Goal: Information Seeking & Learning: Check status

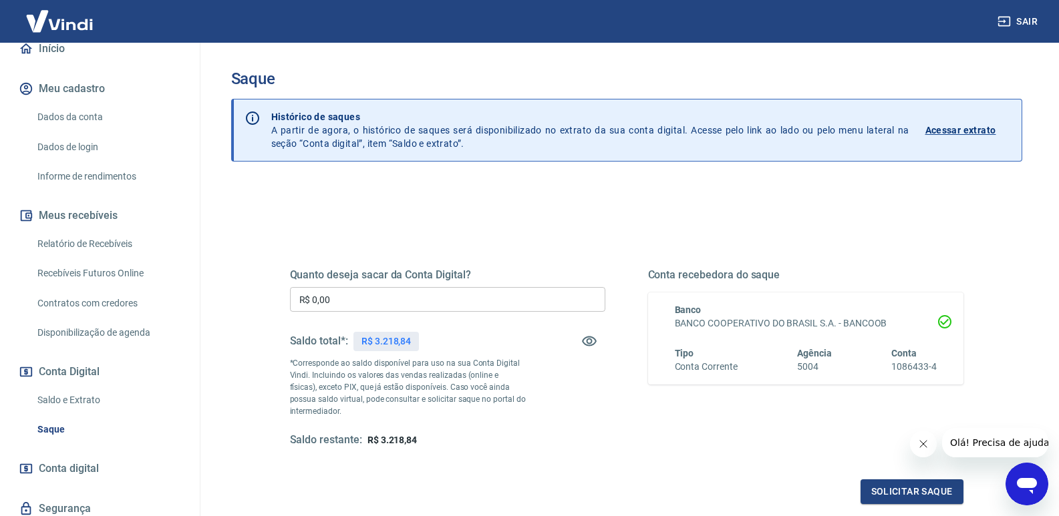
scroll to position [195, 0]
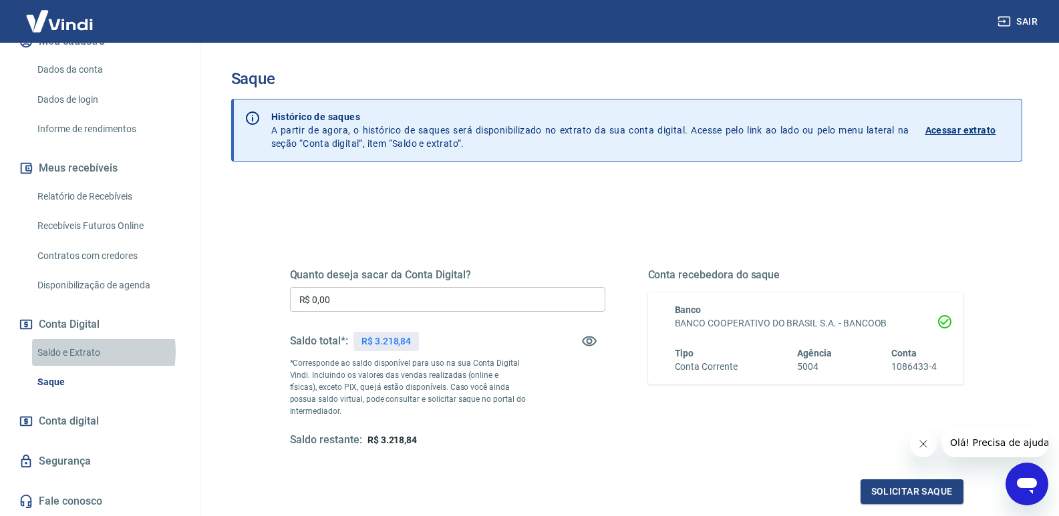
click at [79, 352] on link "Saldo e Extrato" at bounding box center [108, 352] width 152 height 27
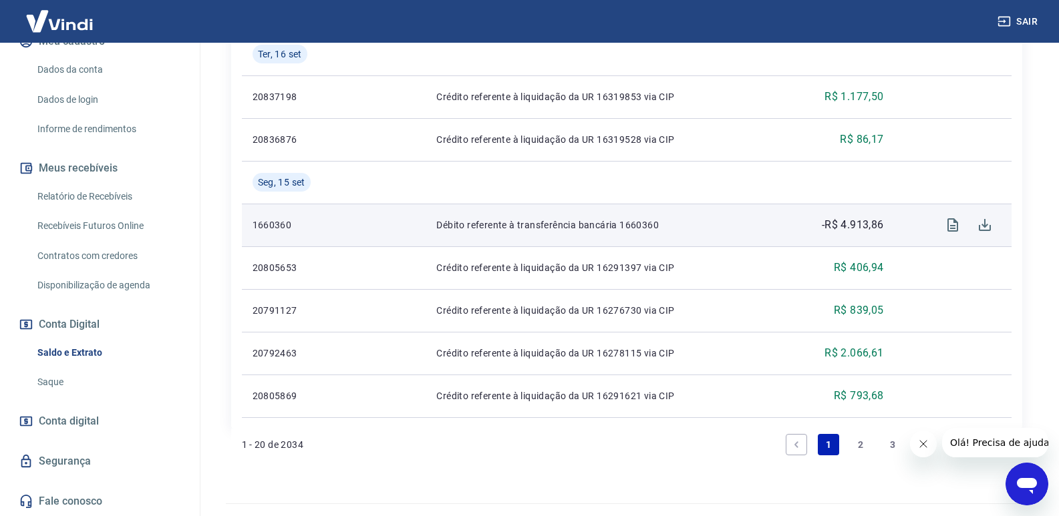
scroll to position [1182, 0]
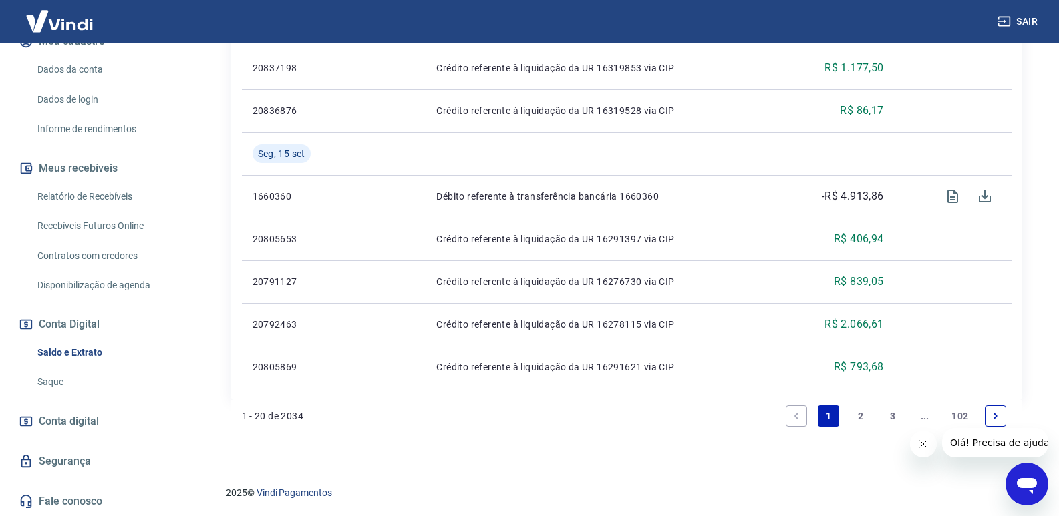
click at [856, 416] on link "2" at bounding box center [860, 415] width 21 height 21
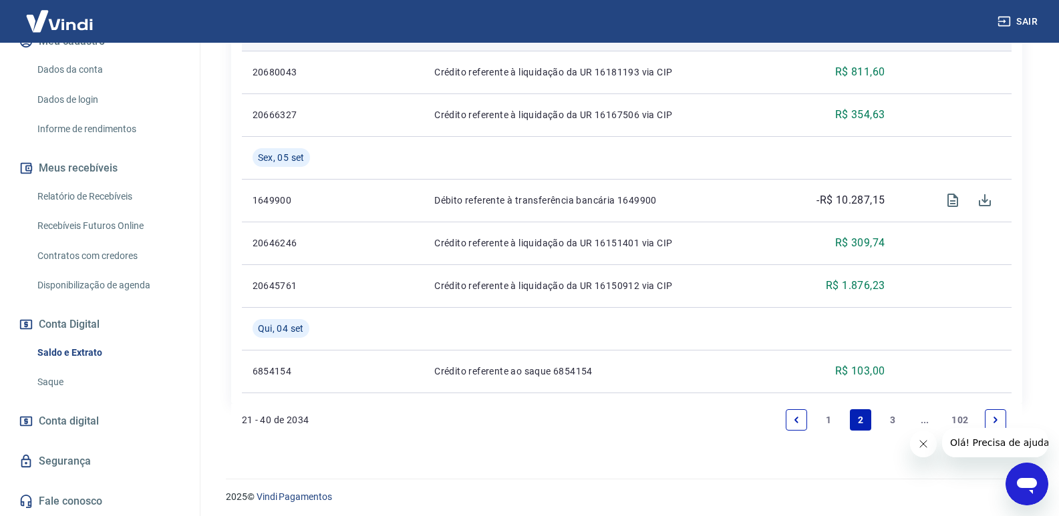
scroll to position [1224, 0]
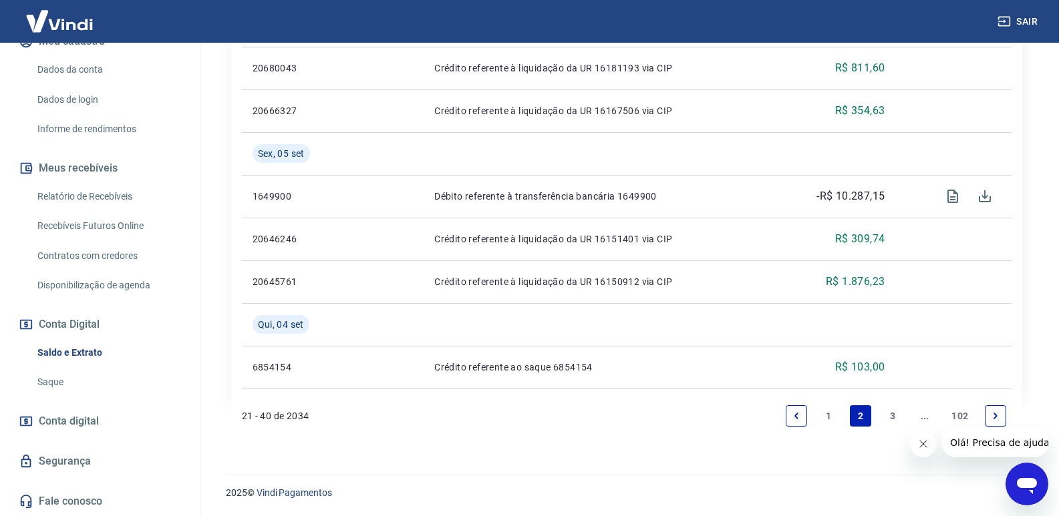
click at [894, 416] on link "3" at bounding box center [892, 415] width 21 height 21
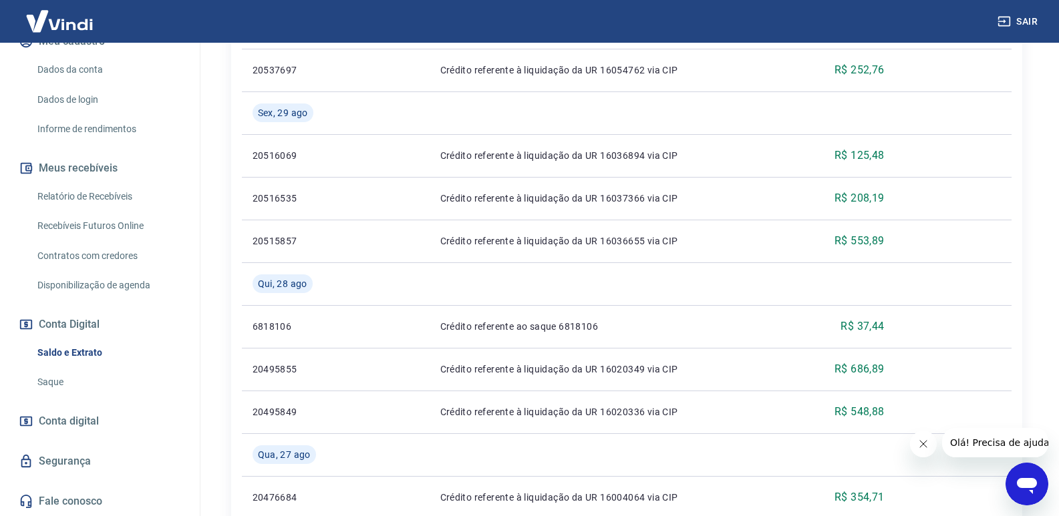
scroll to position [556, 0]
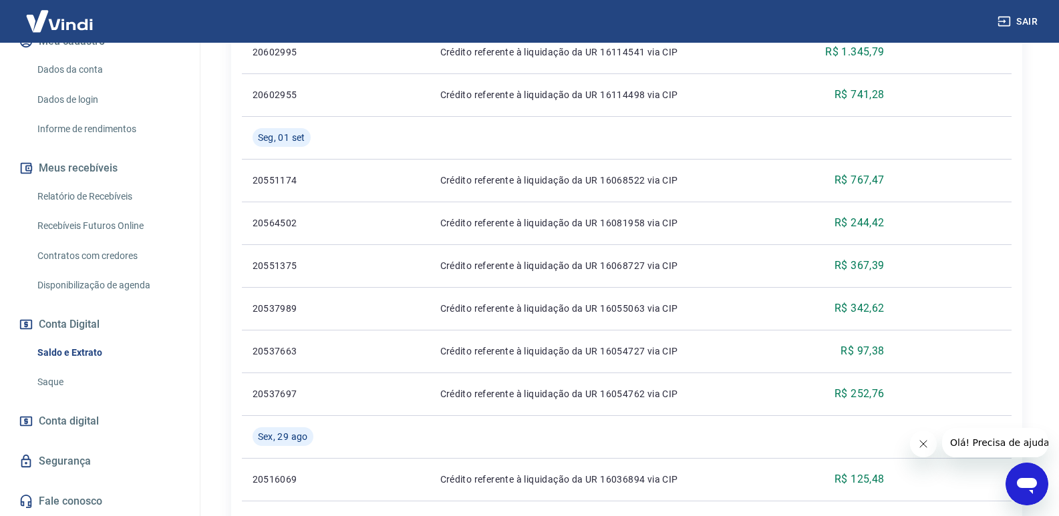
click at [986, 443] on span "Olá! Precisa de ajuda?" at bounding box center [1001, 443] width 104 height 11
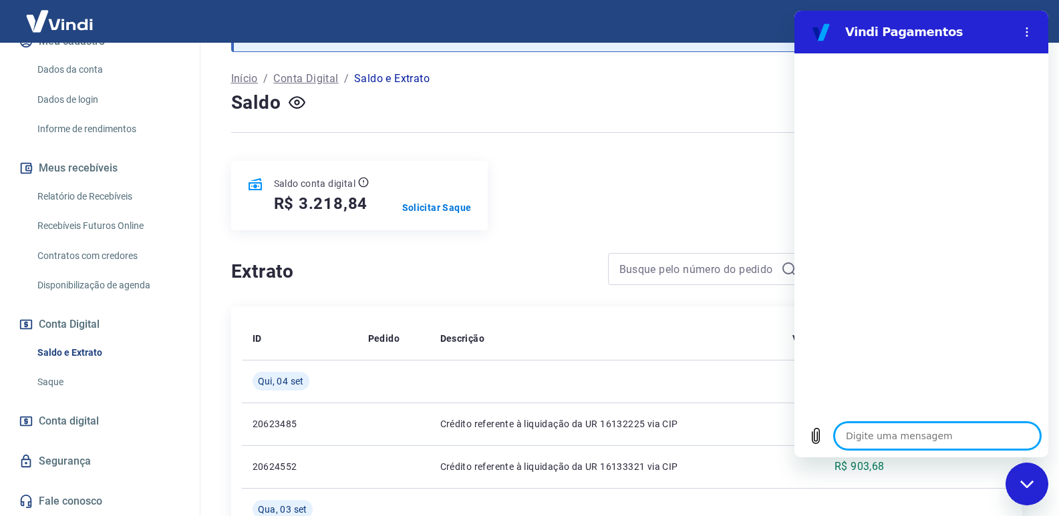
scroll to position [134, 0]
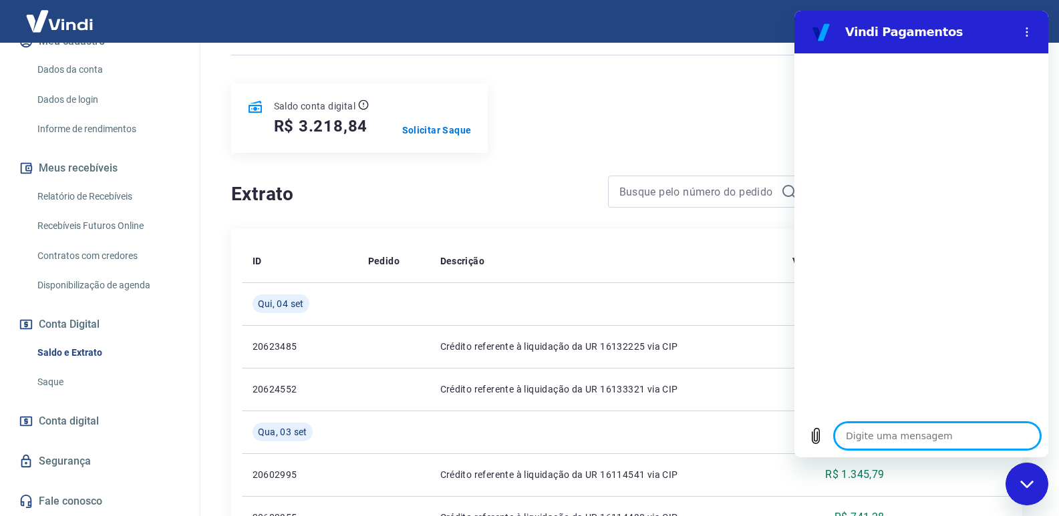
type textarea "x"
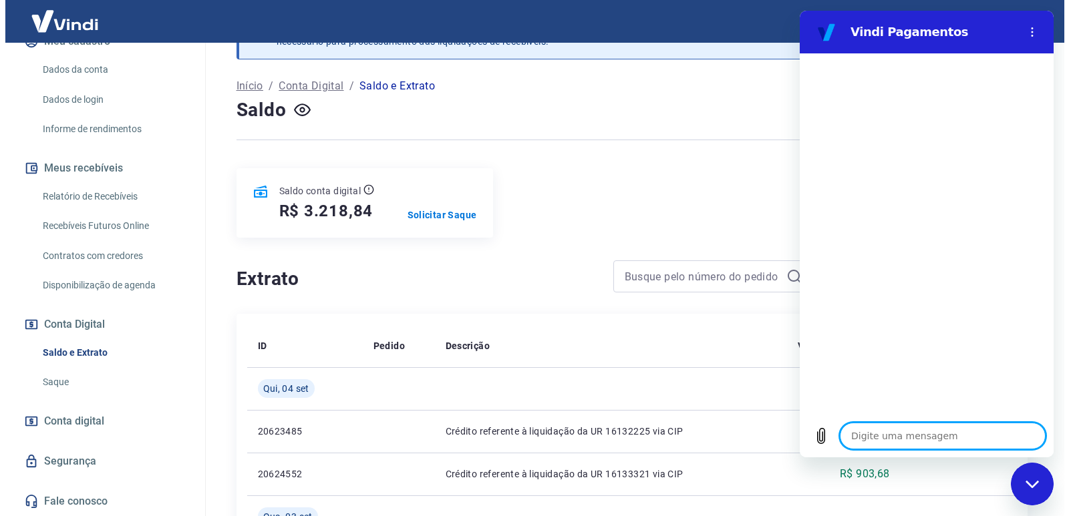
scroll to position [0, 0]
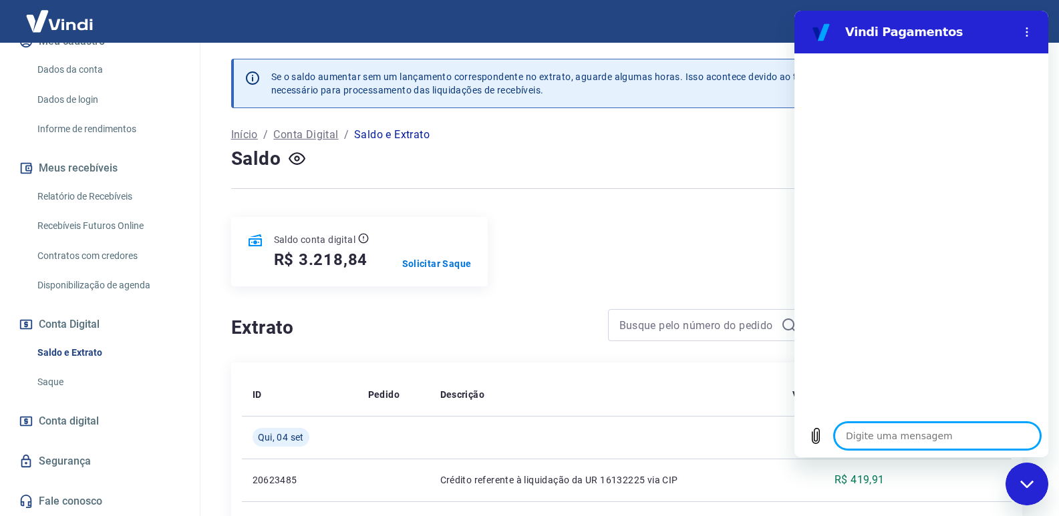
click at [90, 351] on link "Saldo e Extrato" at bounding box center [108, 352] width 152 height 27
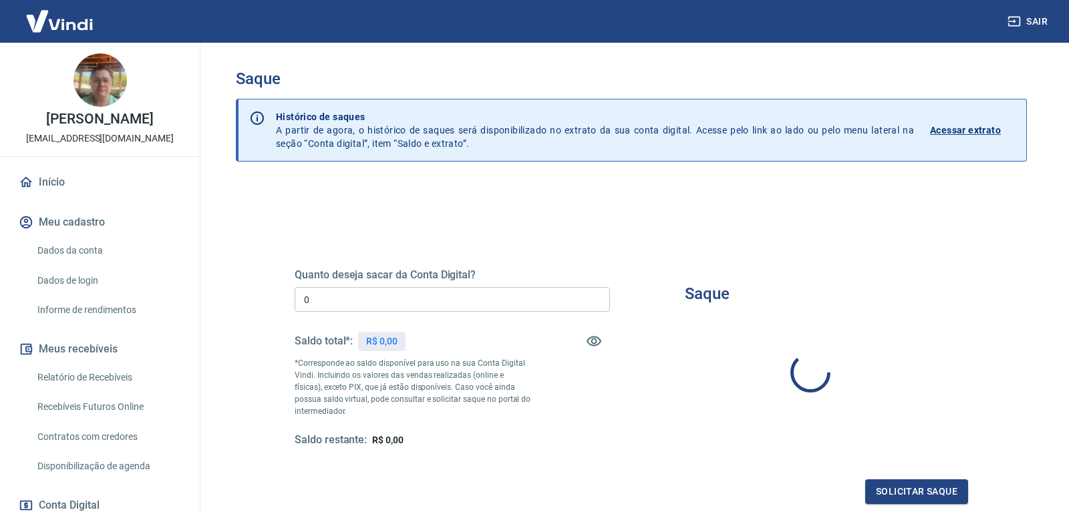
type input "R$ 0,00"
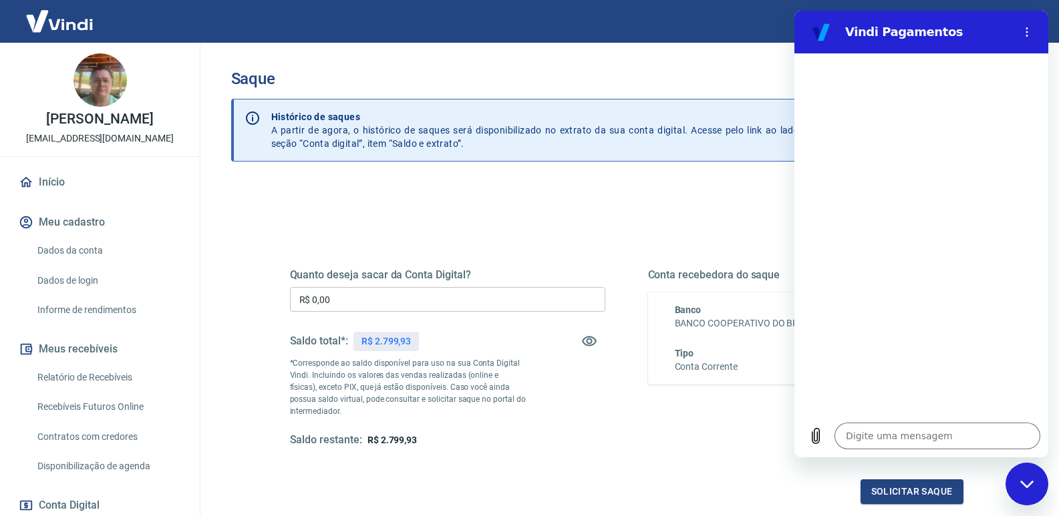
click at [403, 298] on input "R$ 0,00" at bounding box center [447, 299] width 315 height 25
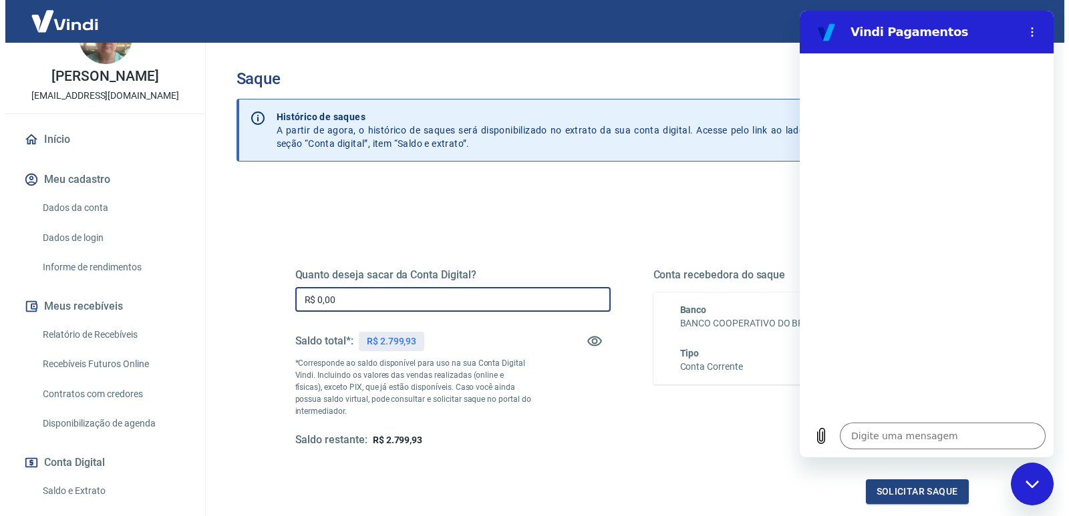
scroll to position [67, 0]
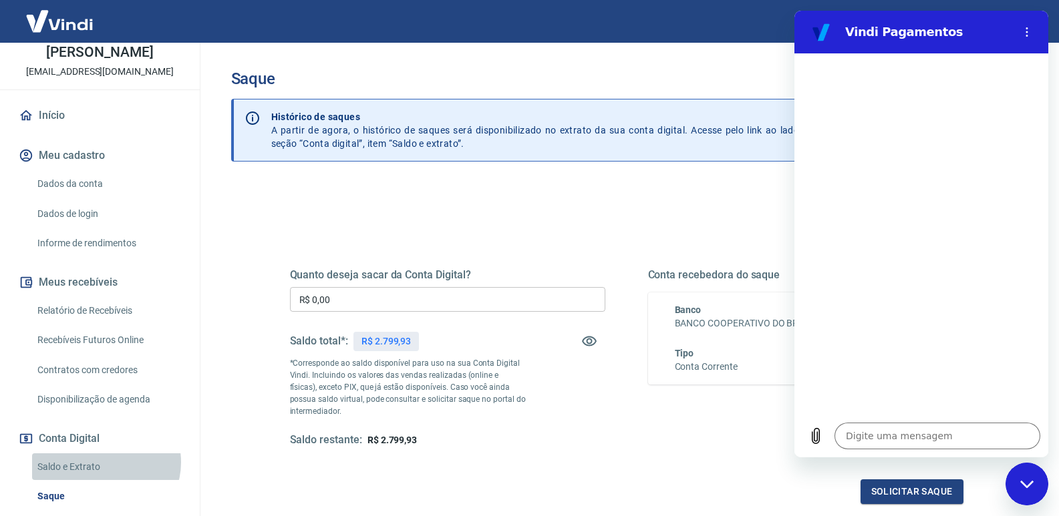
drag, startPoint x: 105, startPoint y: 476, endPoint x: 170, endPoint y: 474, distance: 65.5
click at [104, 476] on link "Saldo e Extrato" at bounding box center [108, 467] width 152 height 27
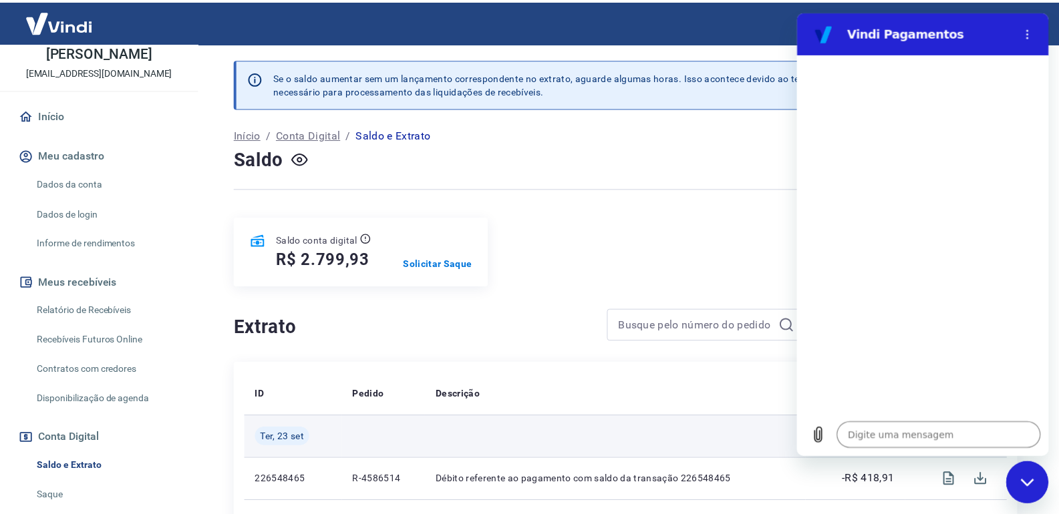
scroll to position [200, 0]
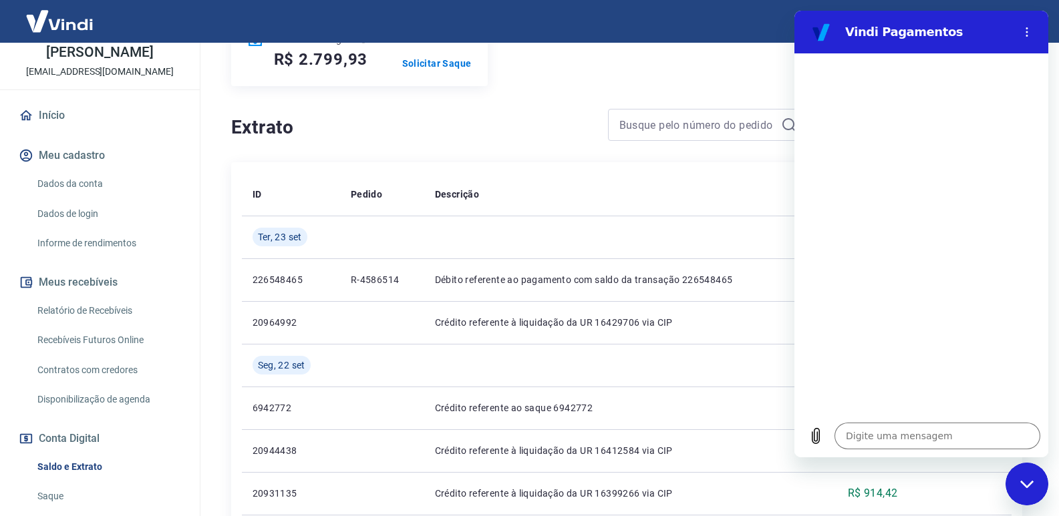
click at [1020, 486] on icon "Fechar janela de mensagens" at bounding box center [1027, 484] width 14 height 9
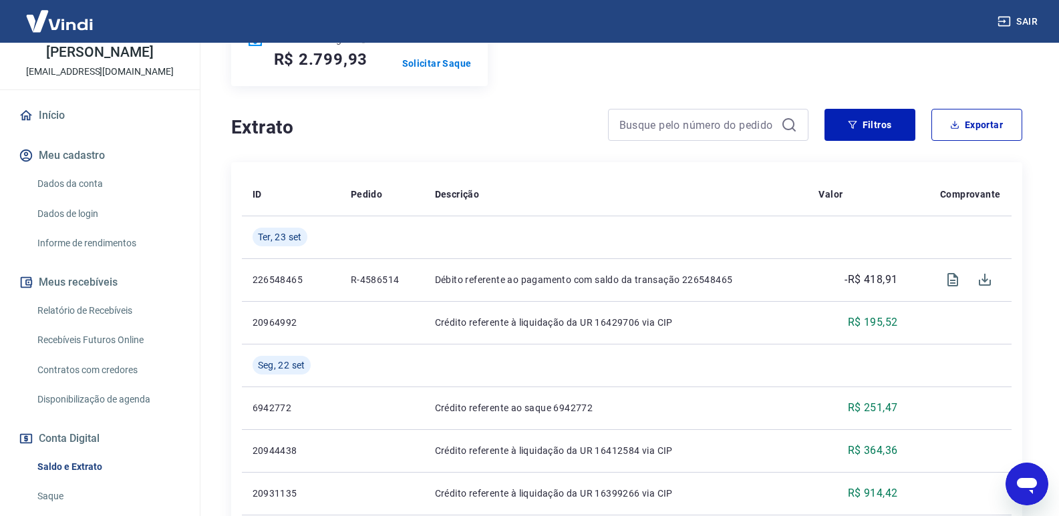
type textarea "x"
